Goal: Find specific page/section: Find specific page/section

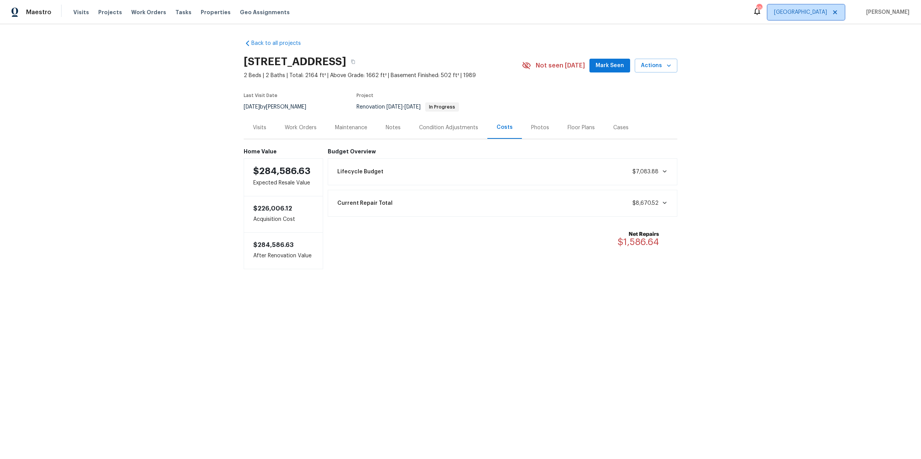
click at [827, 12] on span "[GEOGRAPHIC_DATA]" at bounding box center [800, 12] width 53 height 8
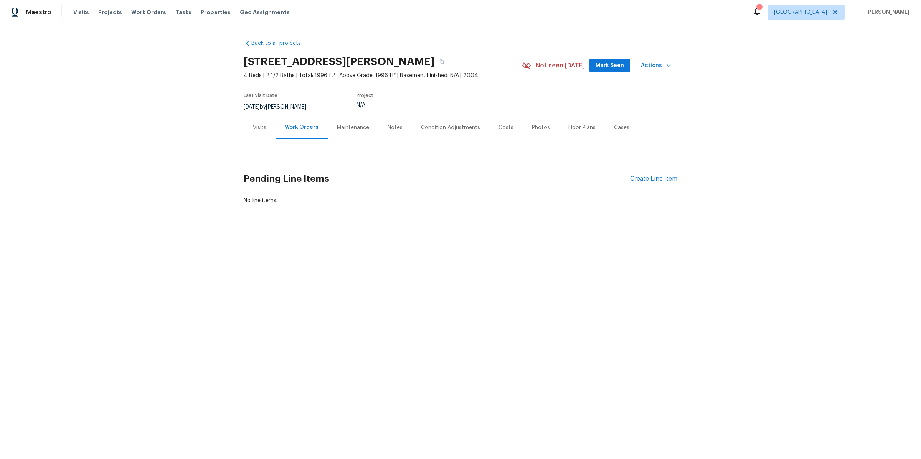
click at [432, 128] on div "Condition Adjustments" at bounding box center [450, 128] width 59 height 8
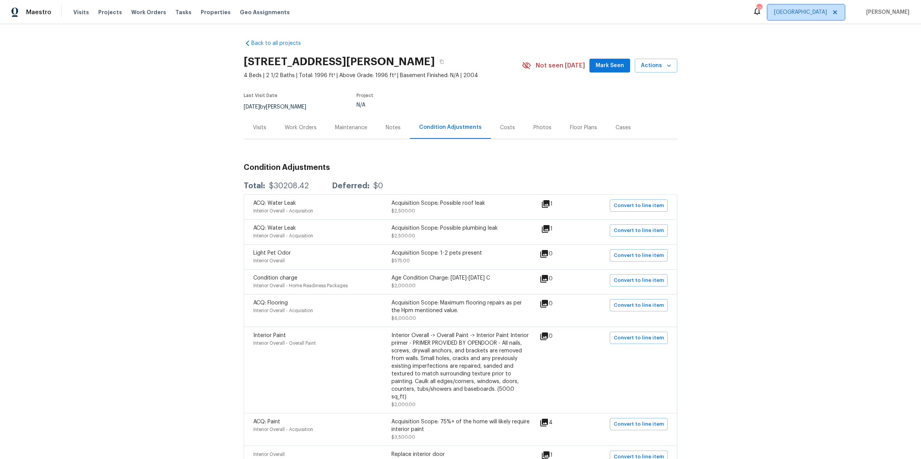
click at [827, 13] on span "[GEOGRAPHIC_DATA]" at bounding box center [800, 12] width 53 height 8
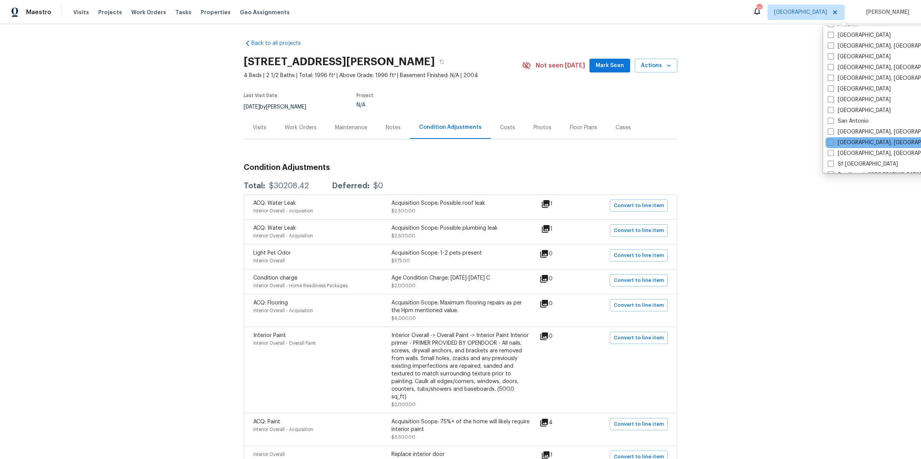
scroll to position [457, 0]
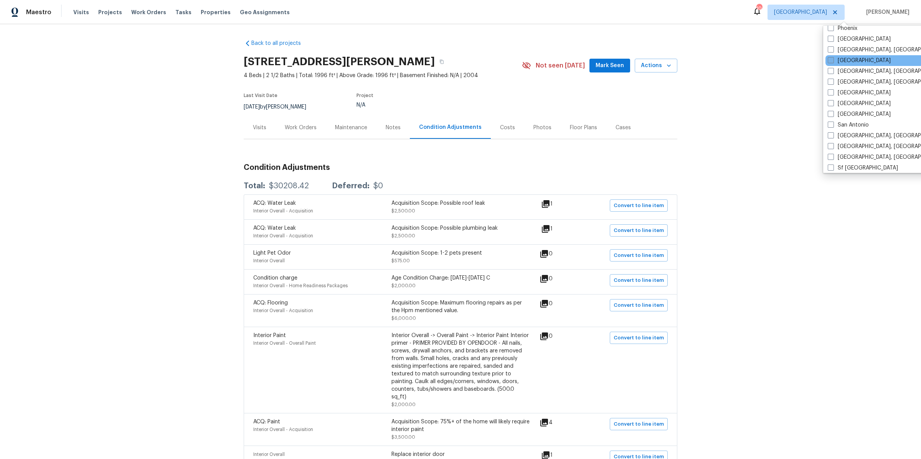
click at [829, 58] on span at bounding box center [831, 60] width 6 height 6
click at [829, 58] on input "[GEOGRAPHIC_DATA]" at bounding box center [830, 59] width 5 height 5
checkbox input "true"
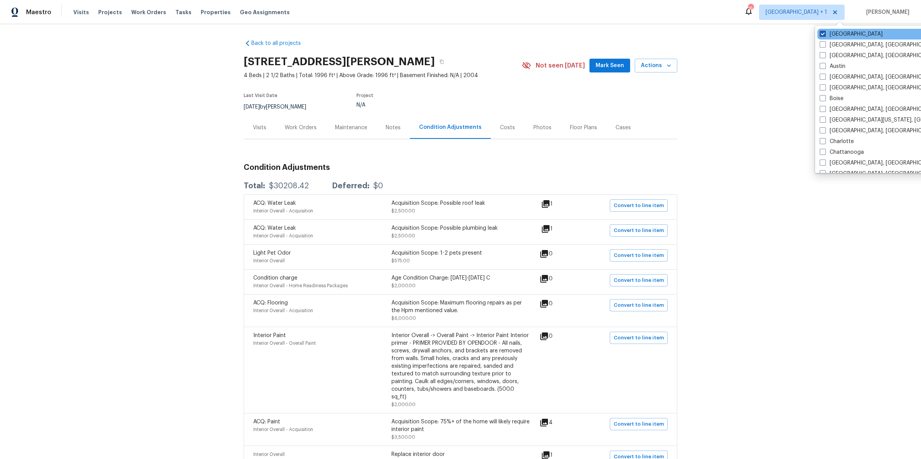
click at [820, 33] on span at bounding box center [823, 34] width 6 height 6
click at [820, 33] on input "Atlanta" at bounding box center [822, 32] width 5 height 5
checkbox input "false"
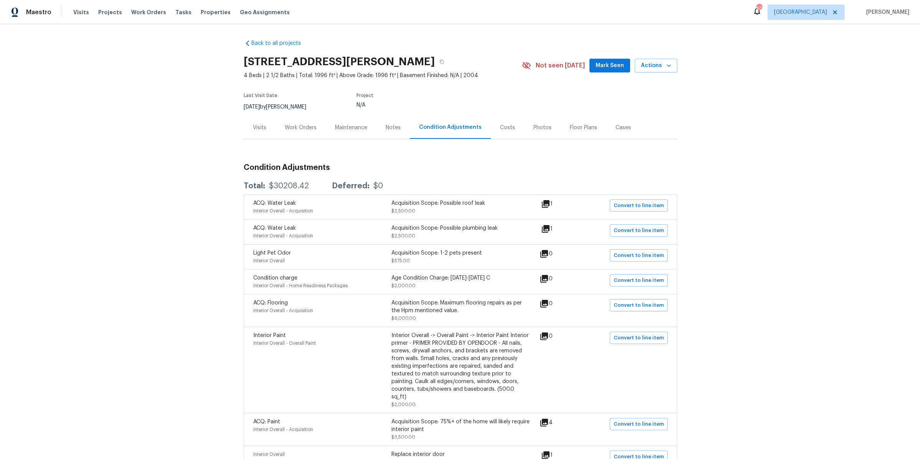
click at [175, 143] on div "Back to all projects 113 Saint Johns St, Knightdale, NC 27545 4 Beds | 2 1/2 Ba…" at bounding box center [460, 241] width 921 height 435
